Goal: Information Seeking & Learning: Find specific fact

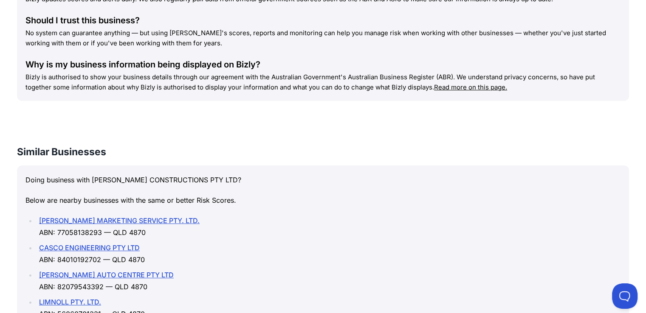
scroll to position [977, 0]
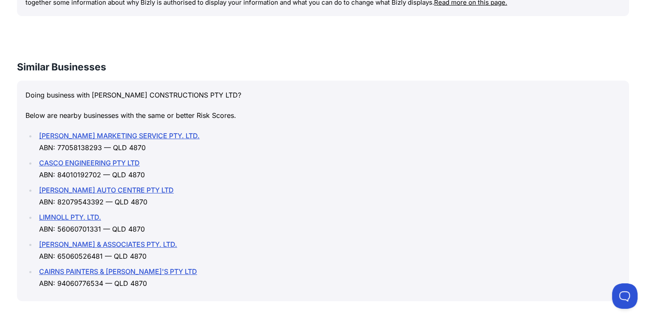
click at [124, 240] on link "[PERSON_NAME] & ASSOCIATES PTY. LTD." at bounding box center [108, 244] width 138 height 8
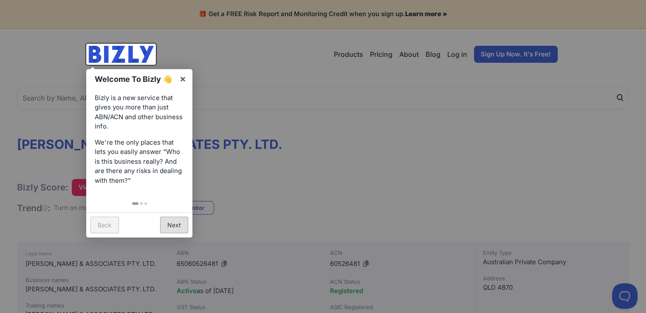
click at [166, 225] on link "Next" at bounding box center [174, 225] width 28 height 17
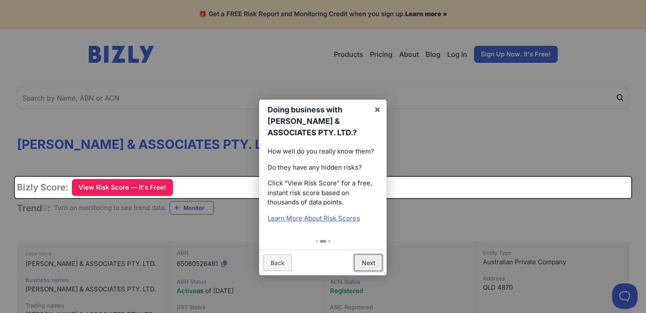
click at [370, 265] on link "Next" at bounding box center [368, 263] width 28 height 17
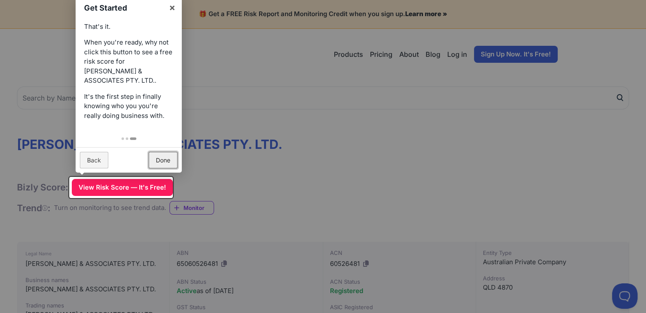
click at [168, 164] on link "Done" at bounding box center [163, 160] width 29 height 17
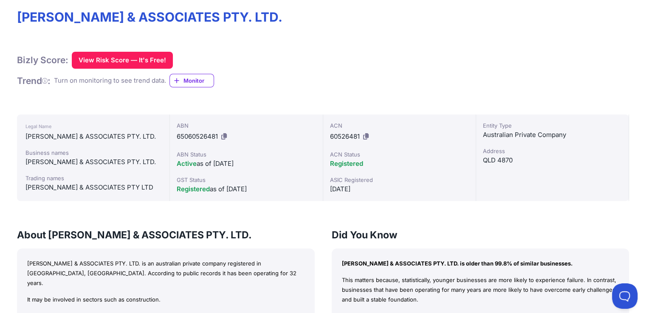
scroll to position [170, 0]
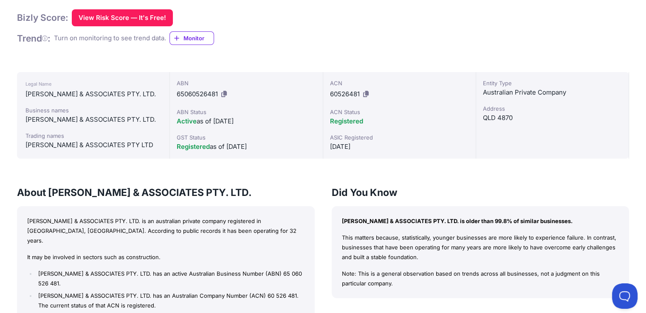
drag, startPoint x: 329, startPoint y: 144, endPoint x: 366, endPoint y: 145, distance: 37.8
click at [366, 145] on div "ACN 60526481 ACN Status Registered ASIC Registered 16/06/1993" at bounding box center [399, 115] width 153 height 87
copy div "16/06/1993"
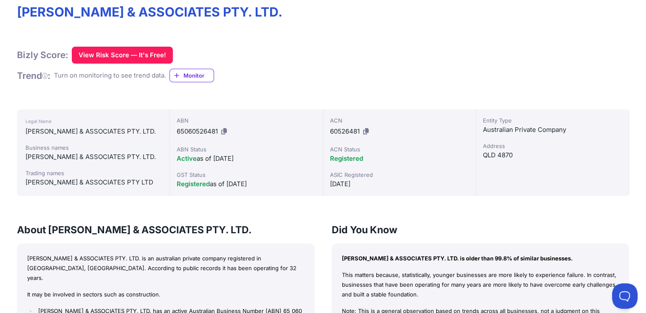
scroll to position [0, 0]
